Goal: Task Accomplishment & Management: Manage account settings

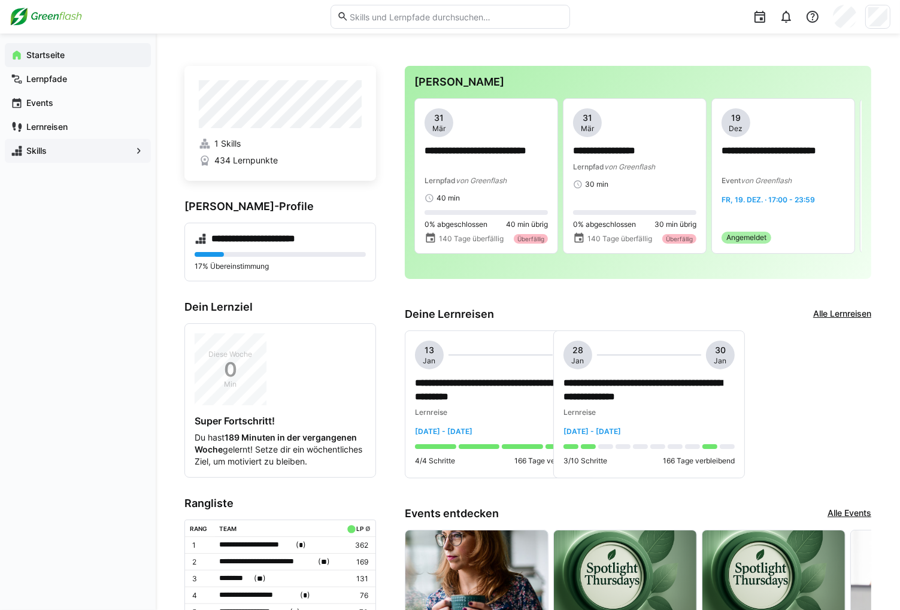
click at [60, 150] on span "Skills" at bounding box center [78, 151] width 107 height 12
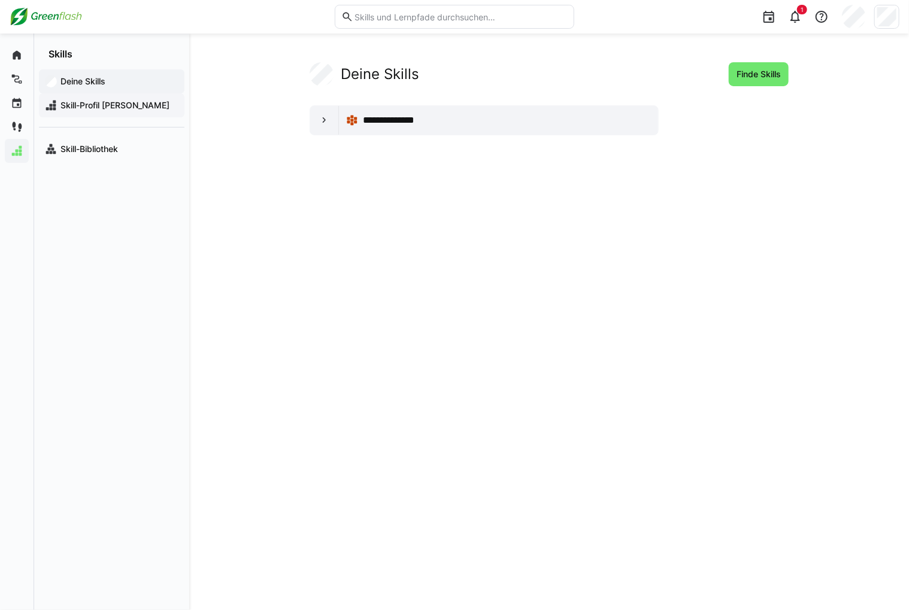
click at [83, 104] on span "Skill-Profil [PERSON_NAME]" at bounding box center [119, 105] width 120 height 12
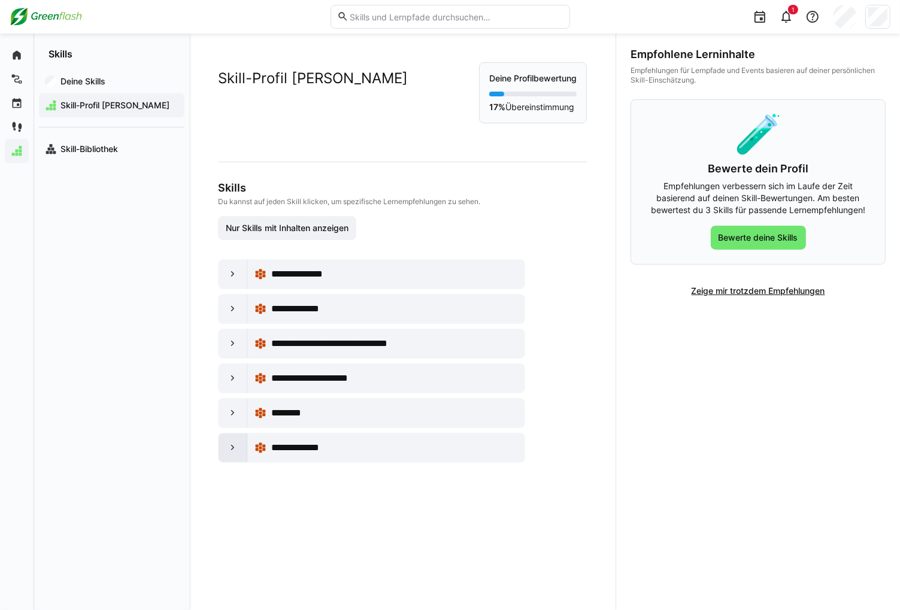
click at [235, 449] on eds-icon at bounding box center [233, 448] width 12 height 12
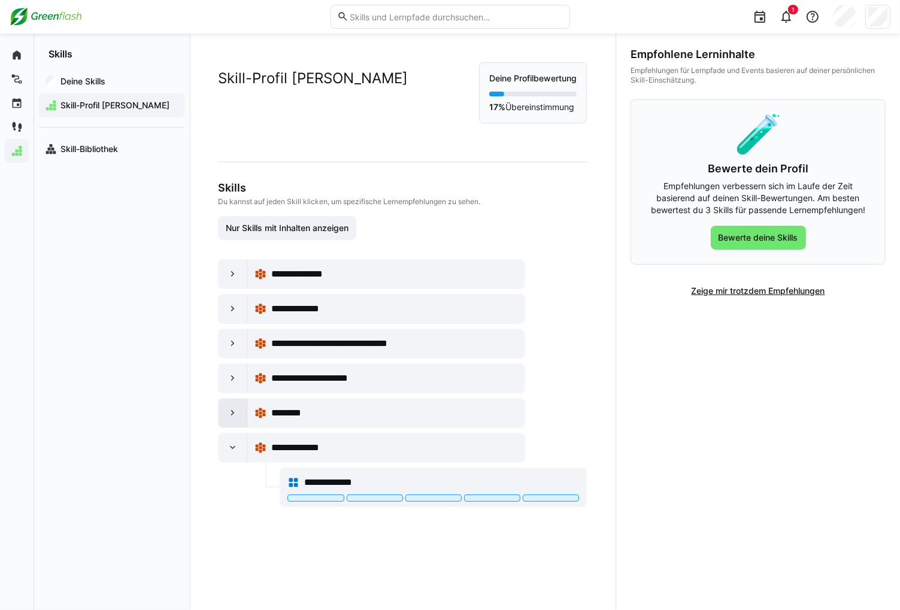
click at [230, 424] on div at bounding box center [232, 413] width 29 height 29
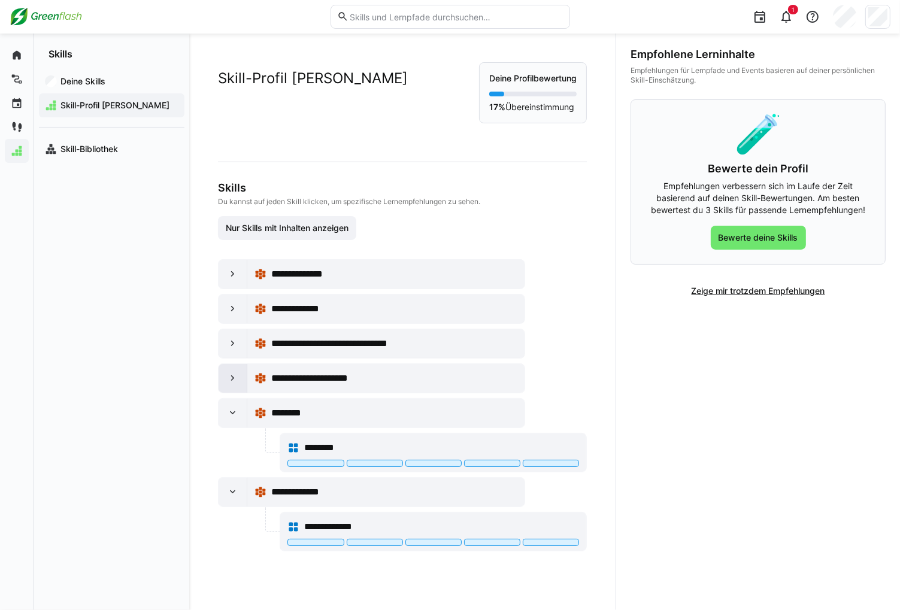
click at [226, 389] on div at bounding box center [232, 378] width 29 height 29
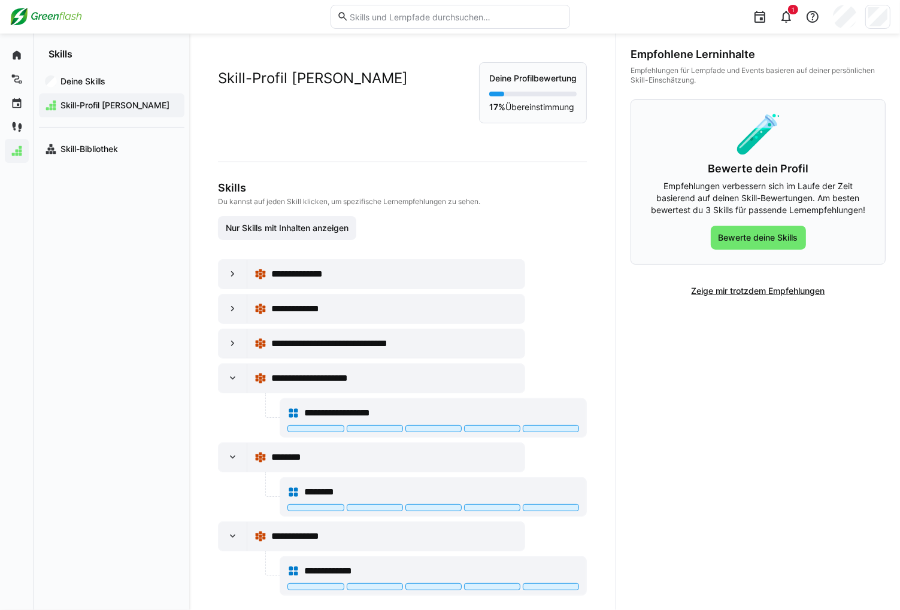
click at [229, 357] on div "**********" at bounding box center [371, 344] width 307 height 30
click at [230, 345] on eds-icon at bounding box center [233, 344] width 12 height 12
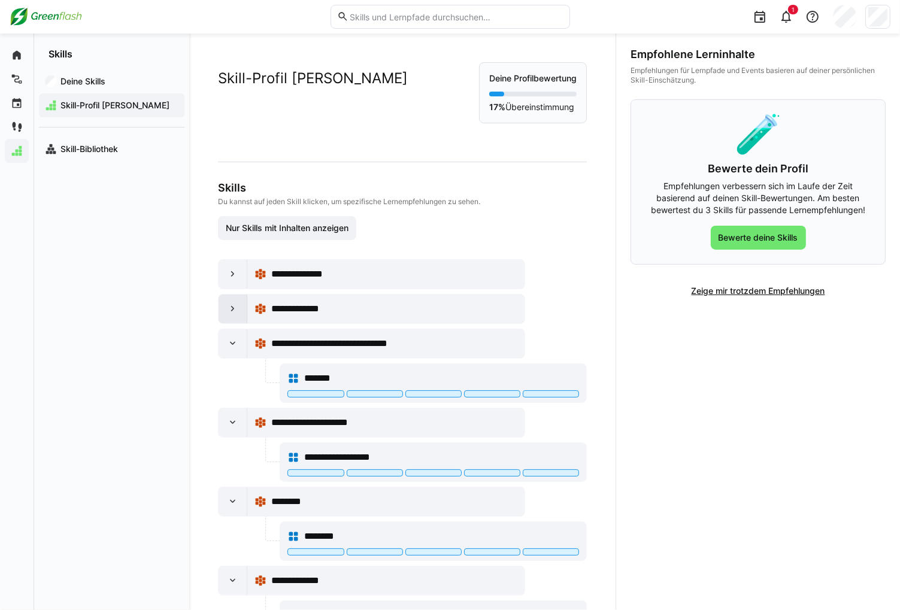
click at [235, 304] on eds-icon at bounding box center [233, 309] width 12 height 12
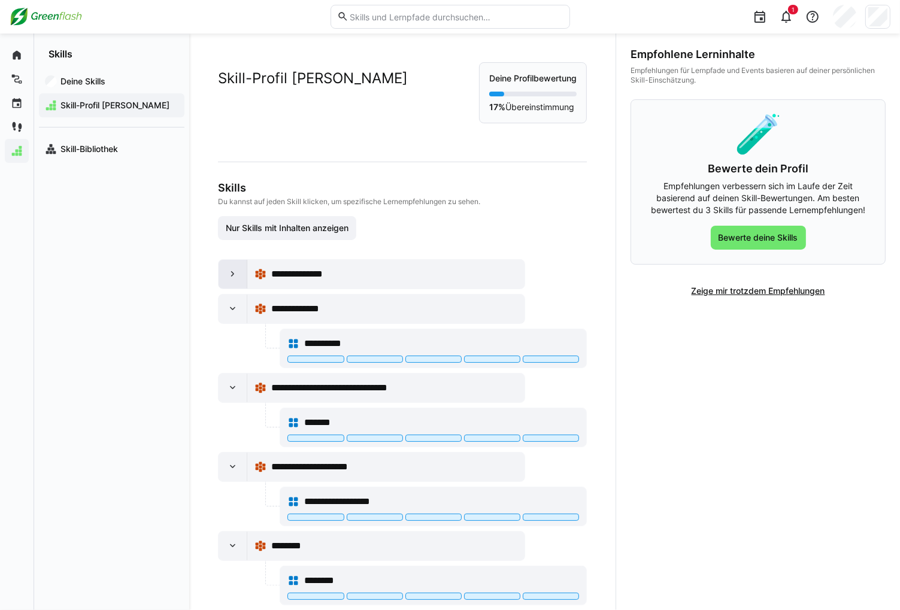
click at [232, 278] on eds-icon at bounding box center [233, 274] width 12 height 12
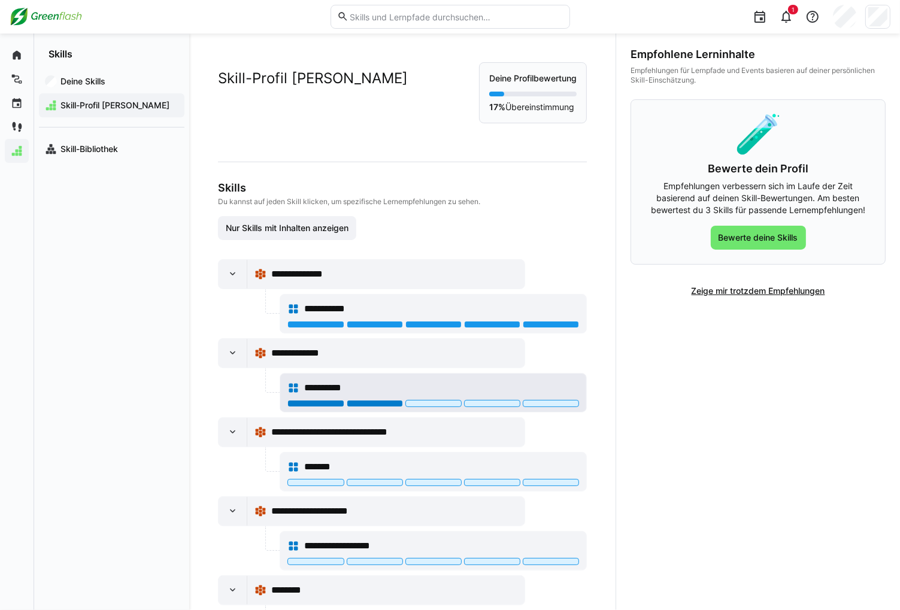
click at [356, 404] on div at bounding box center [375, 403] width 56 height 7
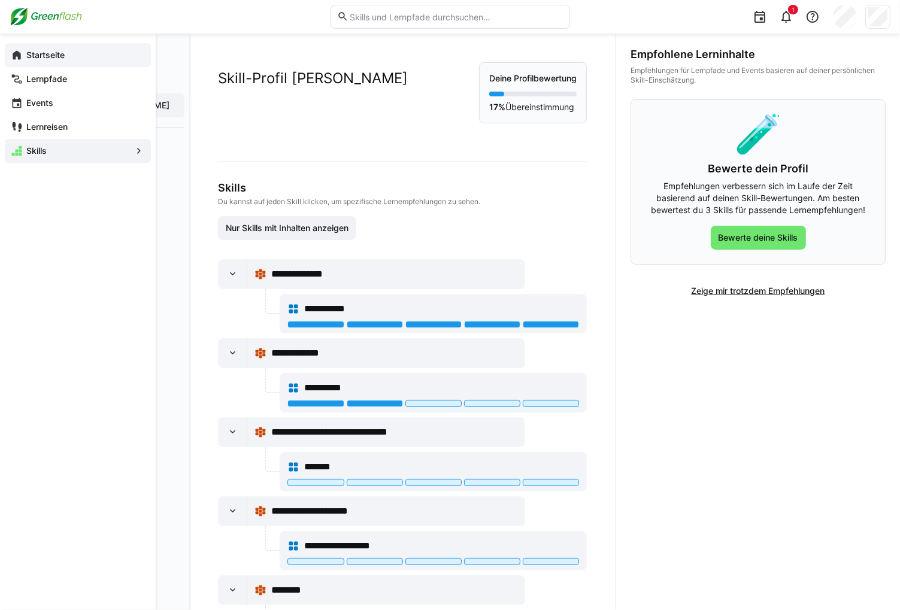
click at [20, 57] on eds-icon at bounding box center [17, 55] width 12 height 12
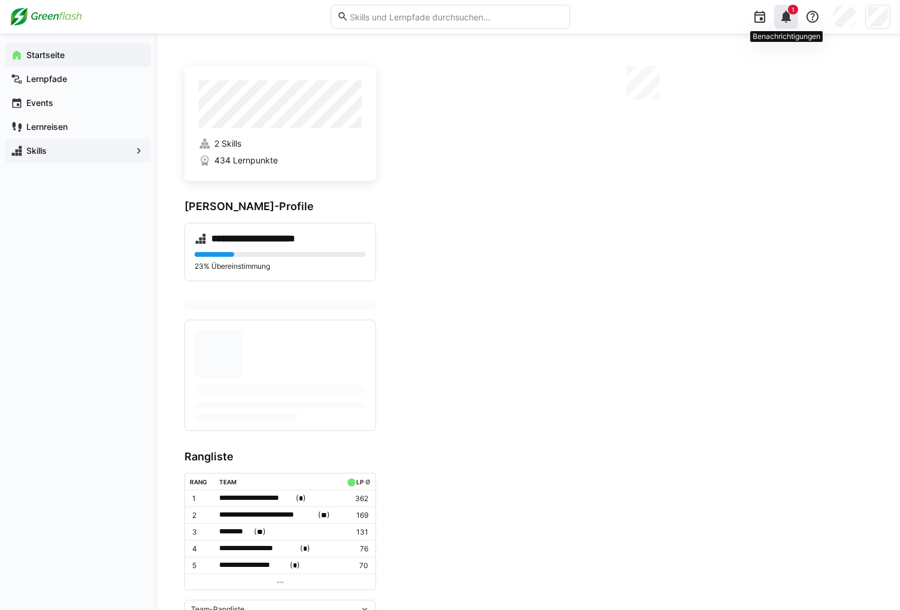
click at [789, 21] on eds-icon at bounding box center [786, 17] width 14 height 14
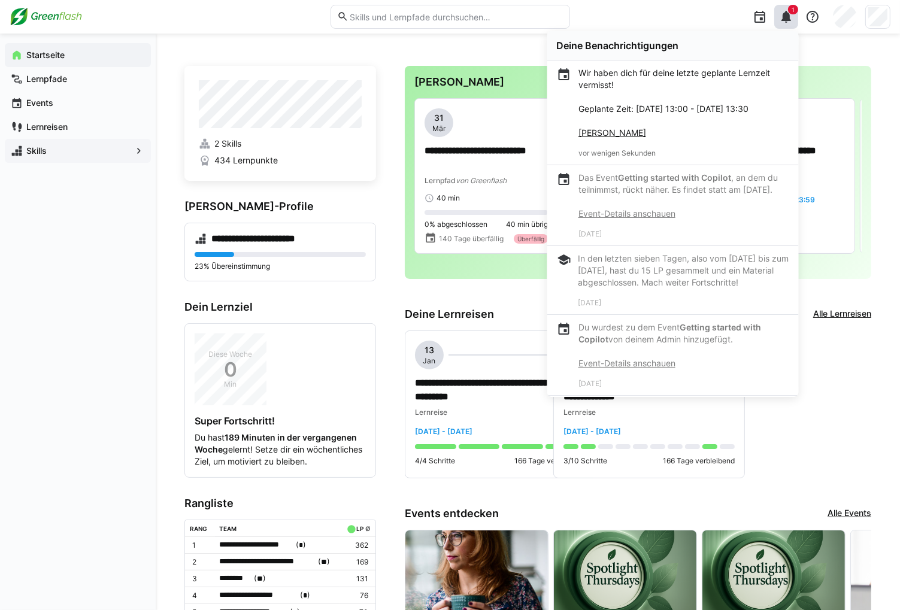
click at [687, 136] on p "Wir haben dich für deine letzte geplante Lernzeit vermisst! Geplante Zeit: [DAT…" at bounding box center [683, 103] width 210 height 72
